Goal: Information Seeking & Learning: Understand process/instructions

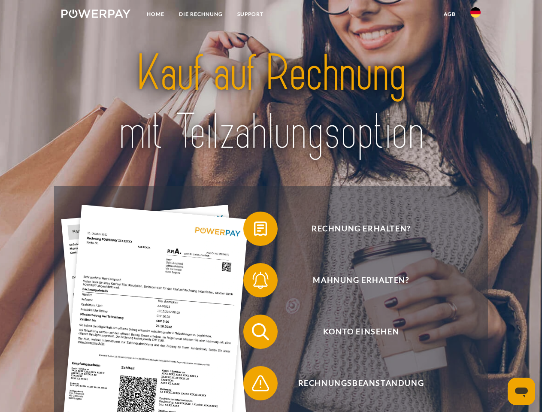
click at [96, 15] on img at bounding box center [95, 13] width 69 height 9
click at [475, 15] on img at bounding box center [475, 12] width 10 height 10
click at [449, 14] on link "agb" at bounding box center [449, 13] width 27 height 15
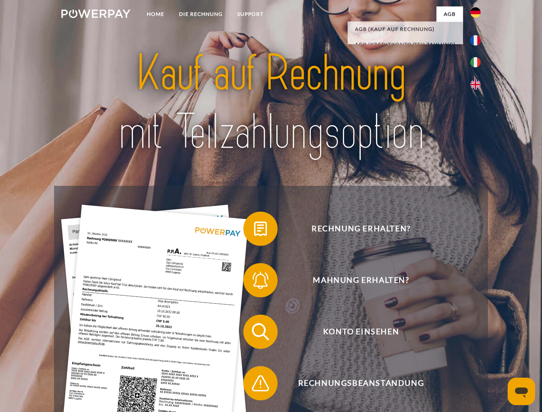
click at [254, 230] on span at bounding box center [247, 228] width 43 height 43
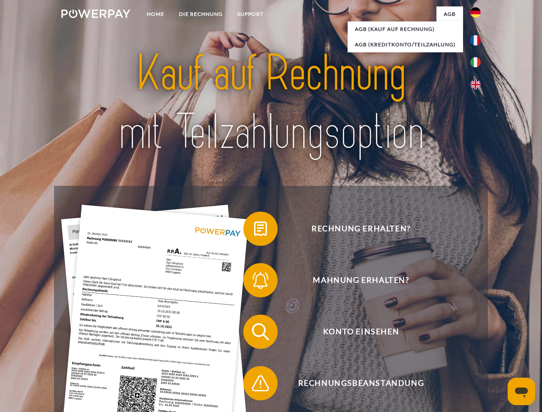
click at [254, 282] on span at bounding box center [247, 280] width 43 height 43
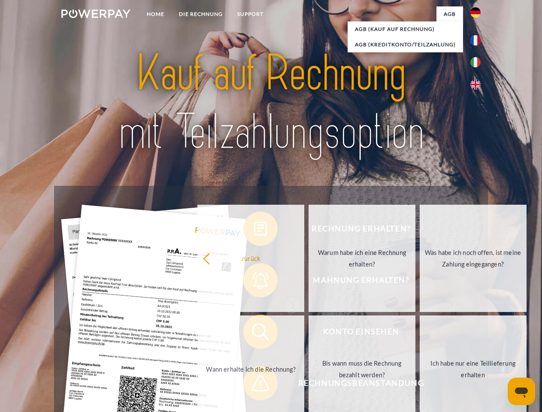
click at [308, 333] on link "Bis wann muss die Rechnung bezahlt werden?" at bounding box center [361, 368] width 107 height 107
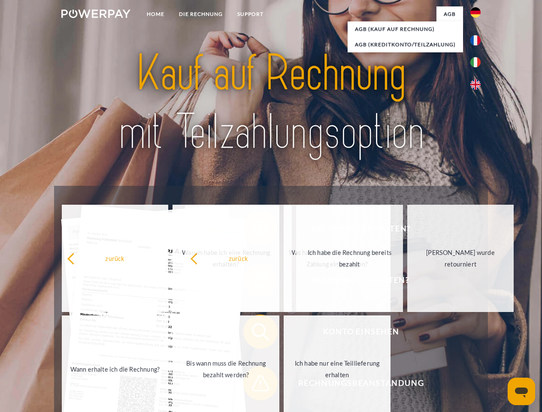
click at [254, 385] on span at bounding box center [247, 383] width 43 height 43
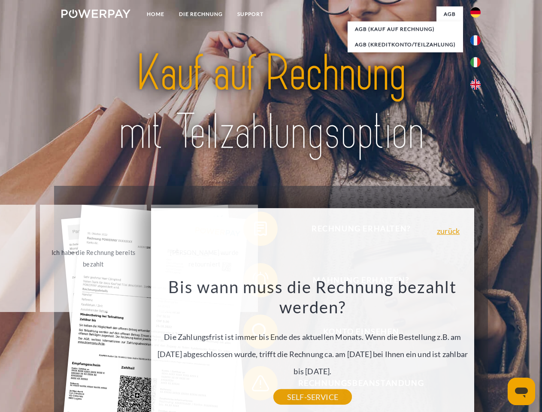
click at [521, 391] on icon "Messaging-Fenster öffnen" at bounding box center [521, 392] width 13 height 10
